Goal: Task Accomplishment & Management: Use online tool/utility

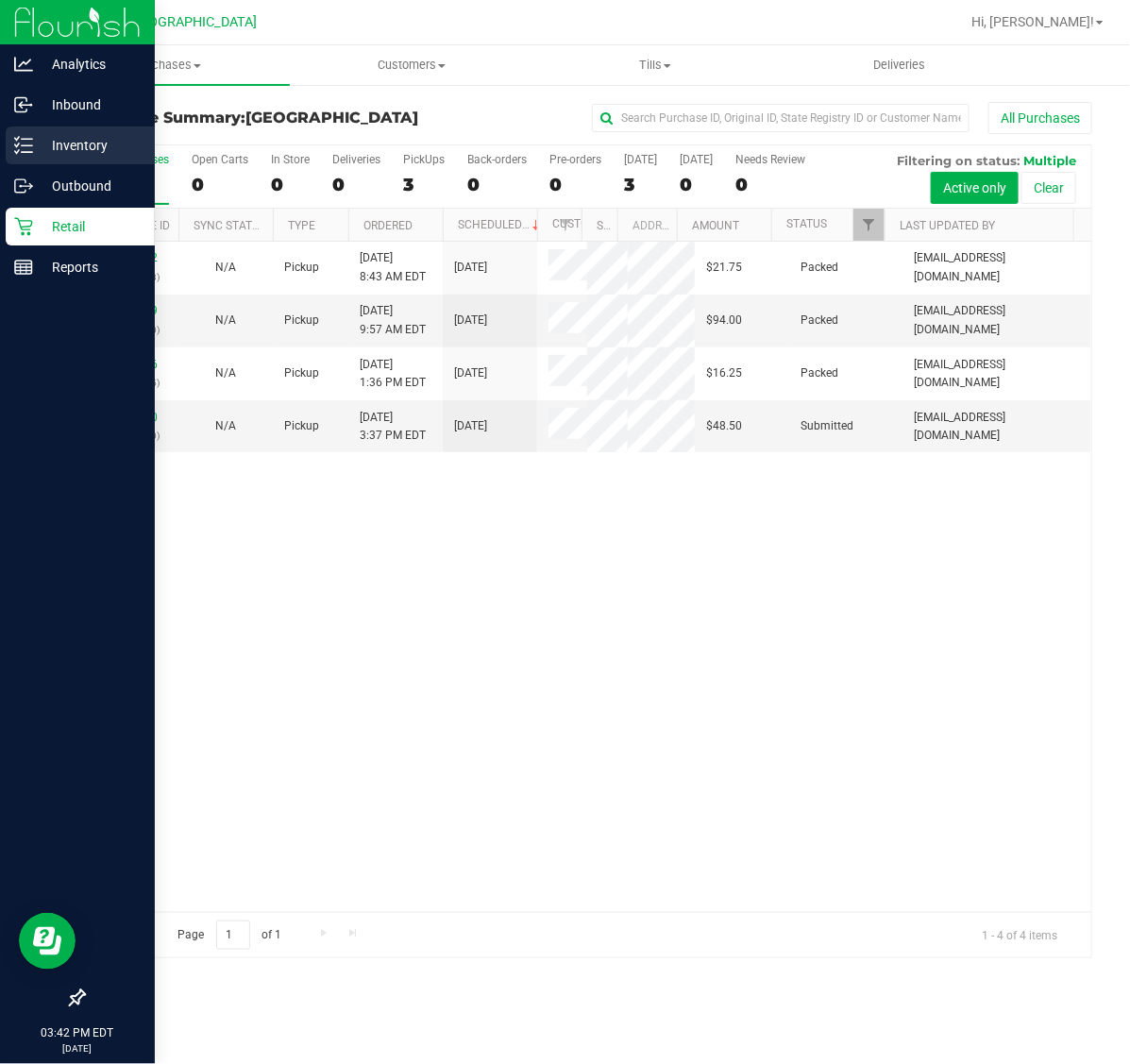
click at [26, 149] on icon at bounding box center [23, 145] width 19 height 19
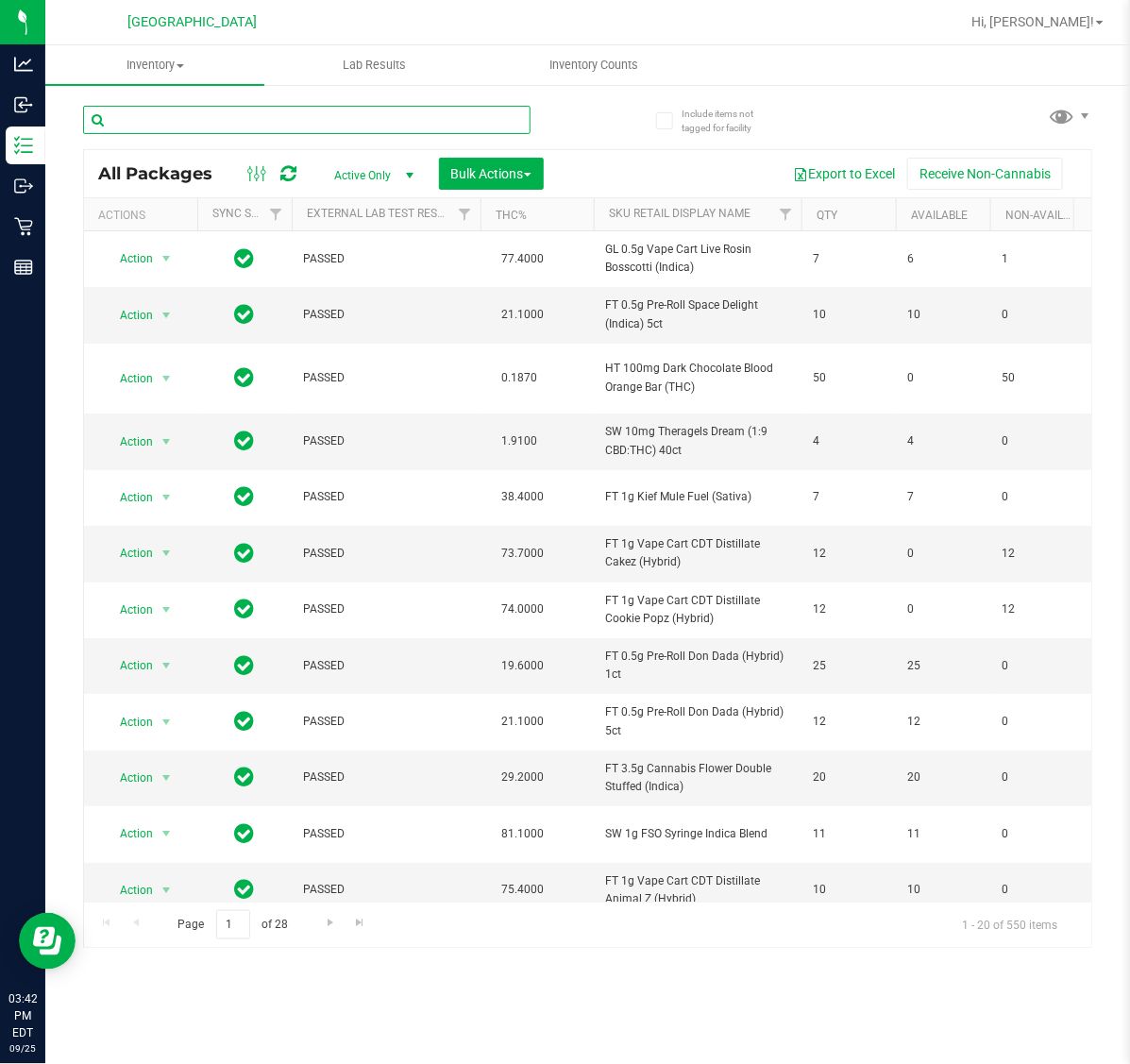
click at [228, 120] on input "text" at bounding box center [307, 120] width 448 height 28
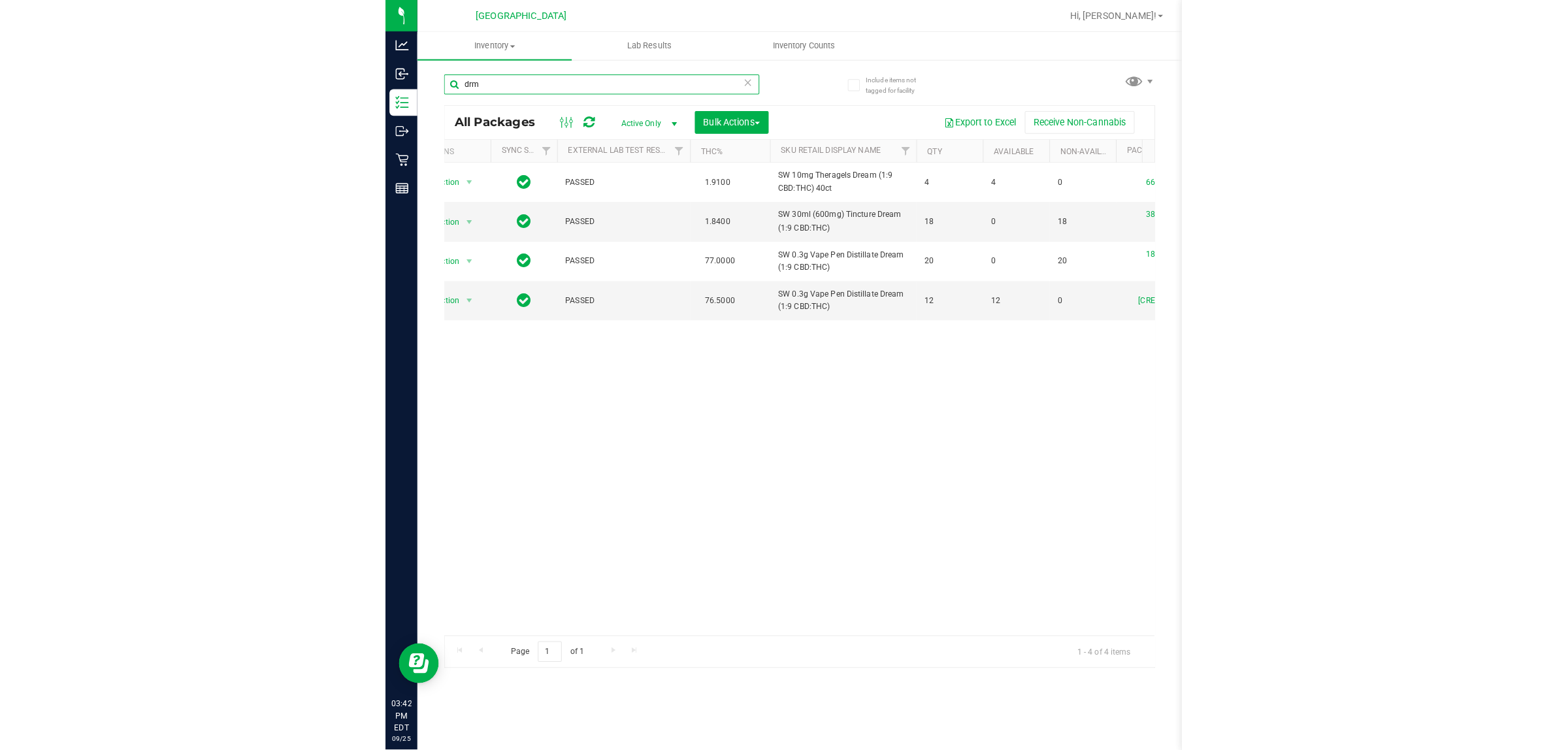
scroll to position [0, 17]
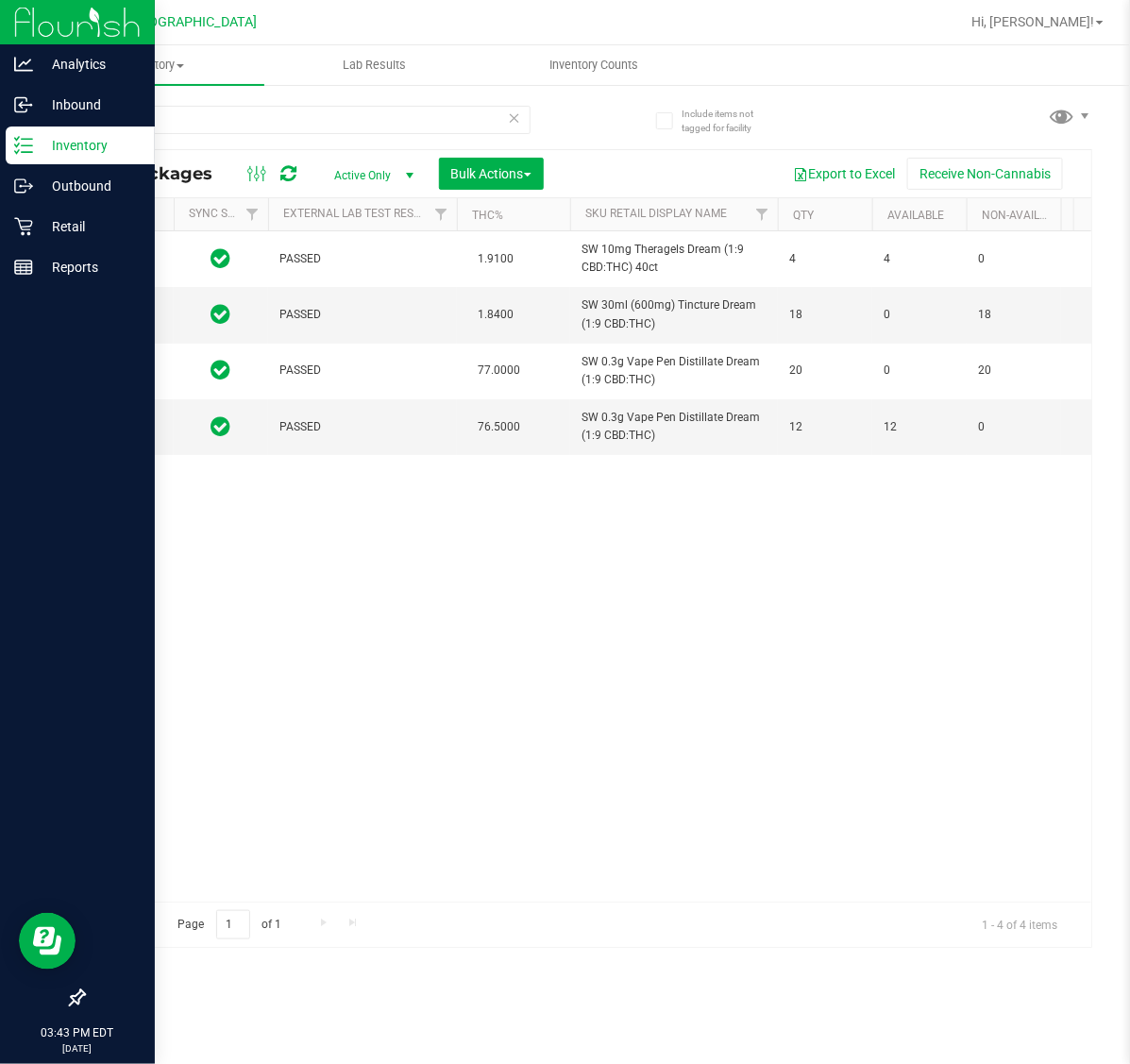
click at [67, 138] on p "Inventory" at bounding box center [89, 145] width 113 height 23
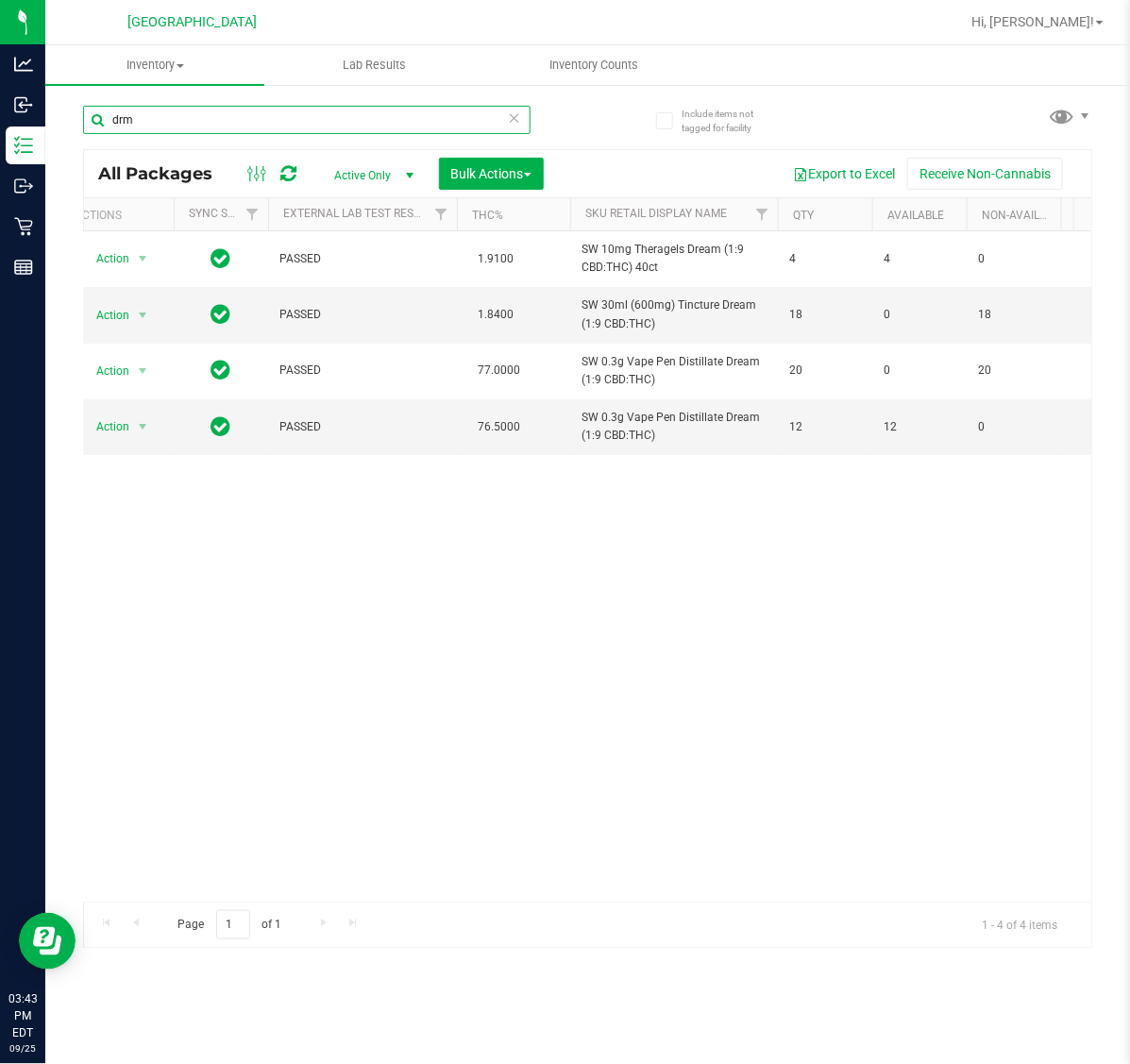
drag, startPoint x: 118, startPoint y: 125, endPoint x: 88, endPoint y: 126, distance: 30.0
click at [88, 126] on input "drm" at bounding box center [307, 120] width 448 height 28
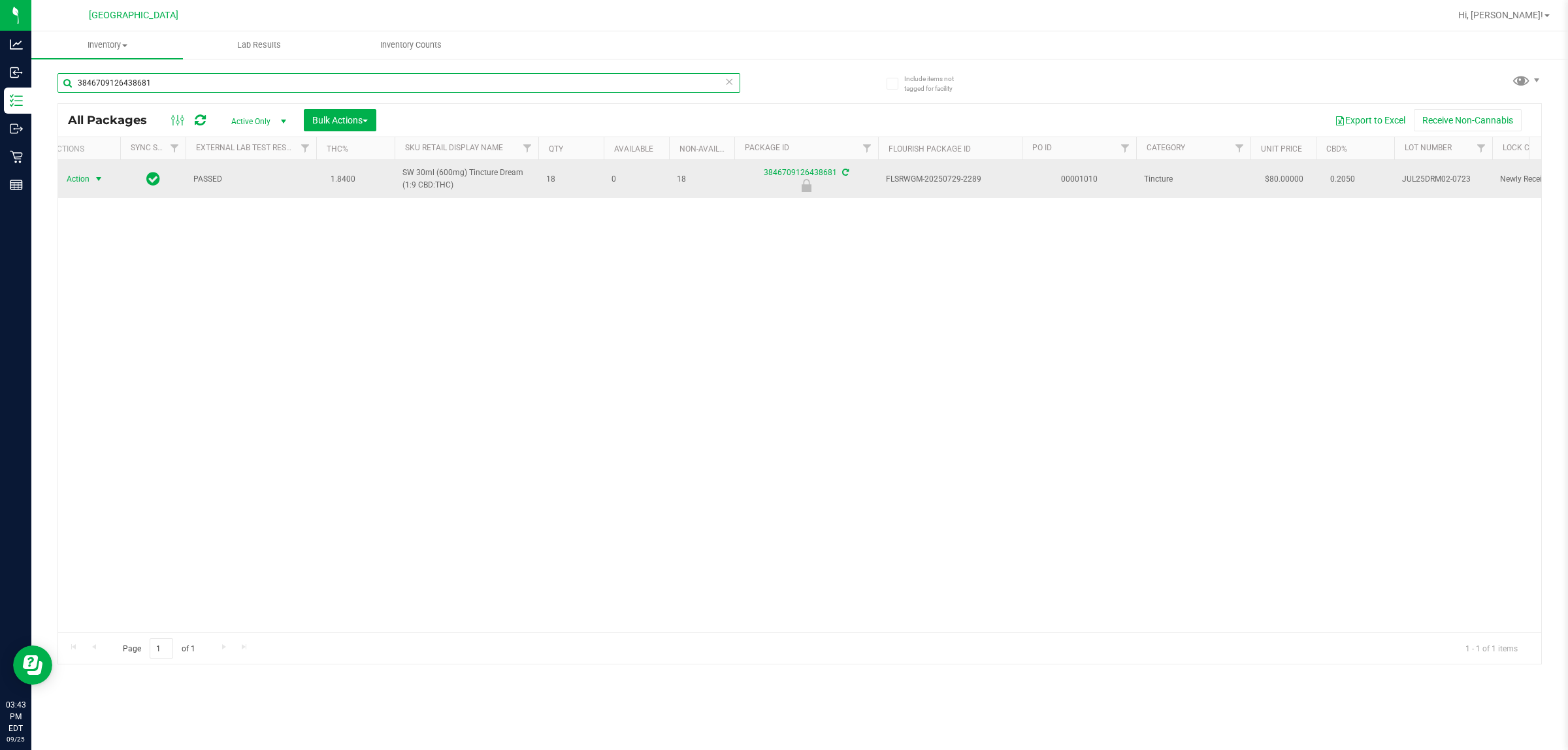
type input "3846709126438681"
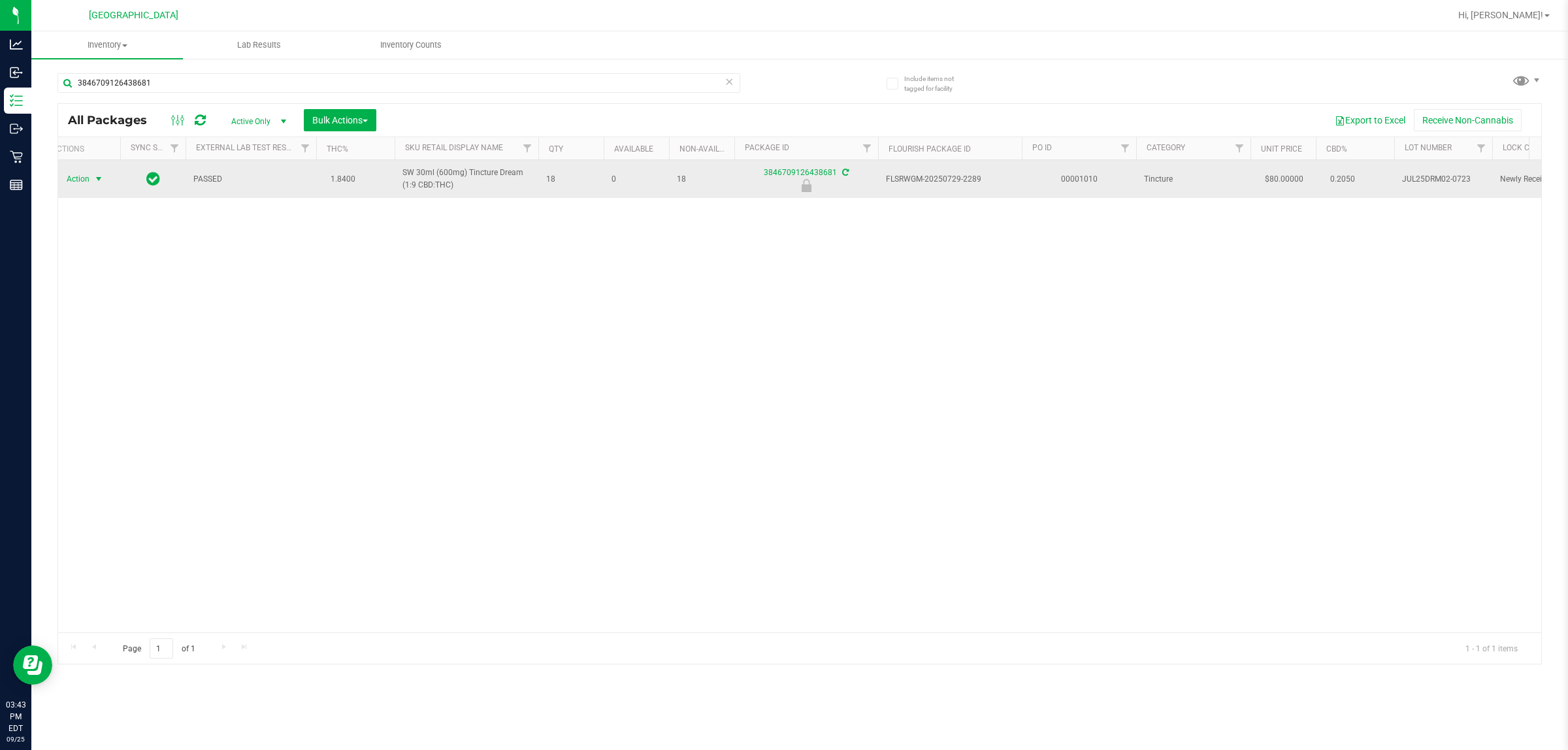
click at [61, 182] on span "Action" at bounding box center [72, 179] width 35 height 18
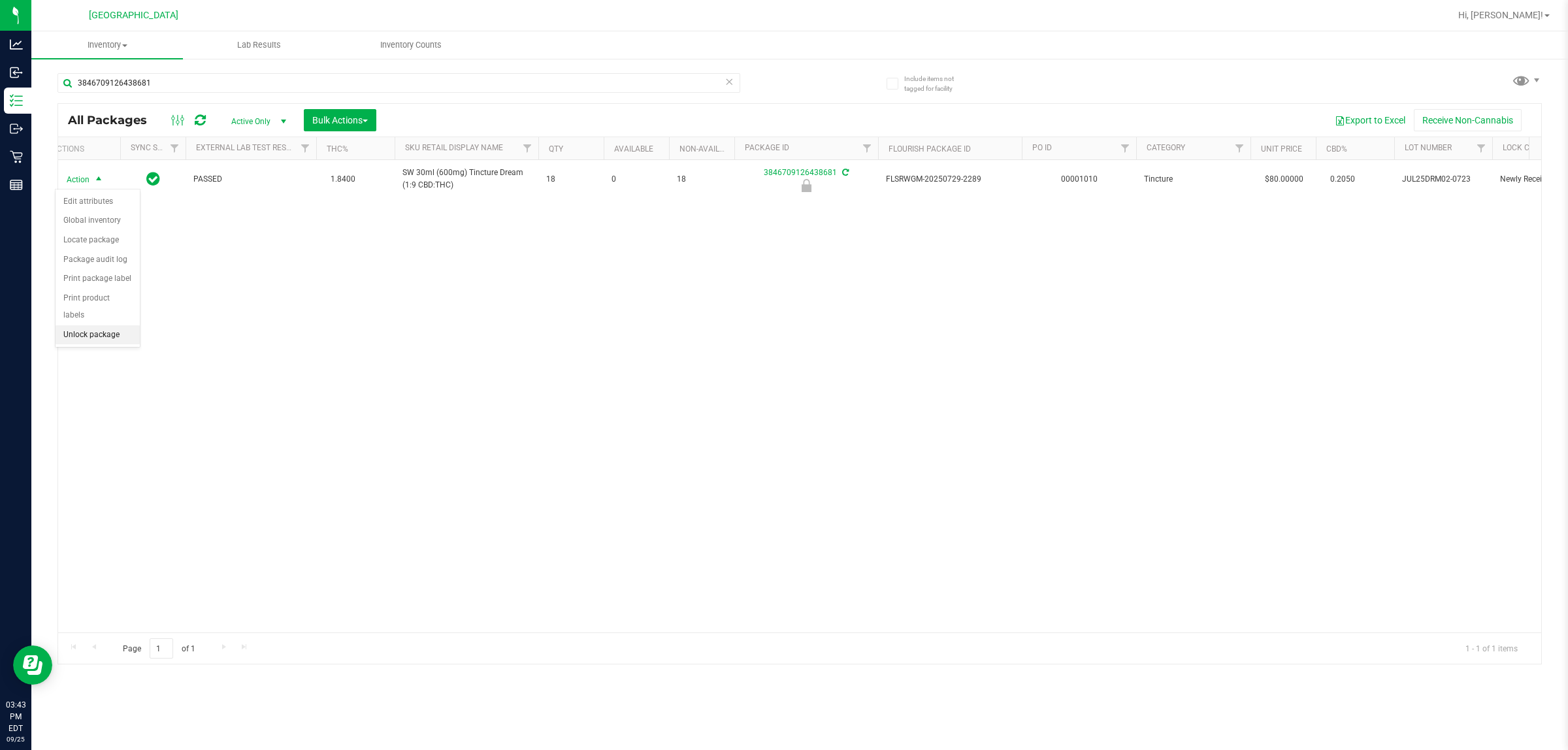
click at [95, 326] on li "Unlock package" at bounding box center [97, 335] width 84 height 19
